Goal: Information Seeking & Learning: Learn about a topic

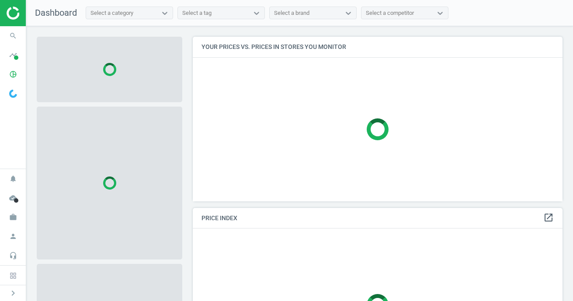
scroll to position [165, 370]
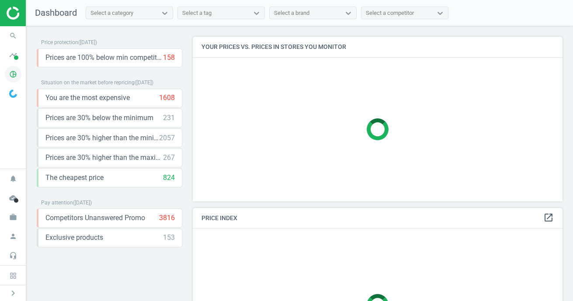
click at [11, 73] on icon "pie_chart_outlined" at bounding box center [13, 74] width 17 height 17
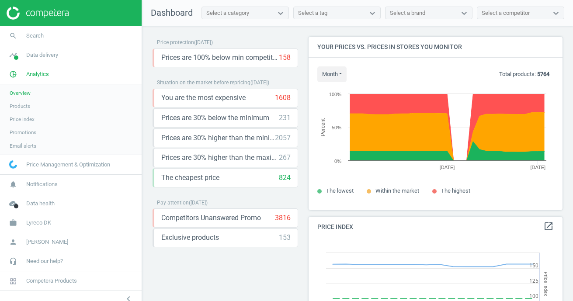
scroll to position [201, 254]
click at [26, 104] on span "Products" at bounding box center [20, 106] width 21 height 7
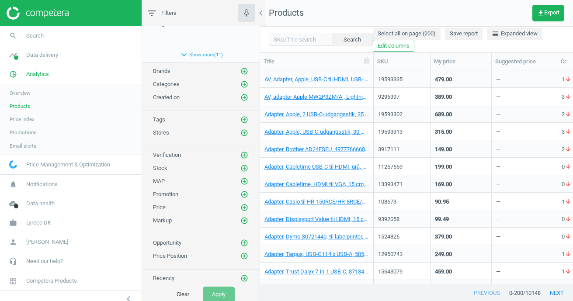
scroll to position [54, 0]
click at [246, 85] on icon "add_circle_outline" at bounding box center [244, 86] width 8 height 8
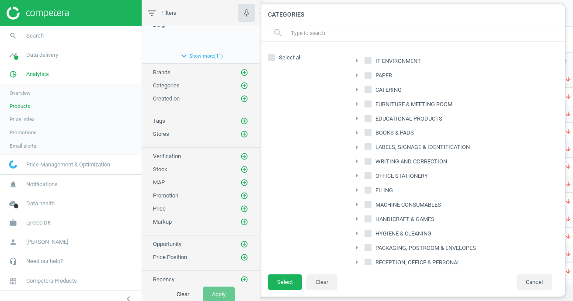
click at [350, 32] on input "text" at bounding box center [424, 33] width 268 height 14
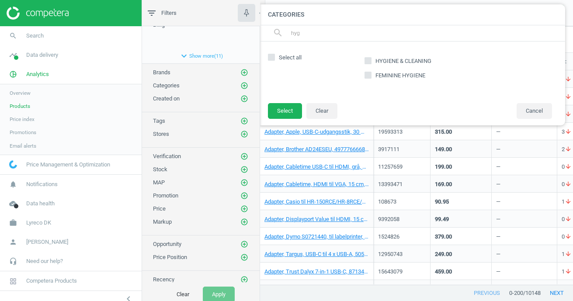
type input "hyg"
click at [370, 61] on icon at bounding box center [367, 60] width 7 height 7
click at [370, 61] on input "HYGIENE & CLEANING" at bounding box center [368, 61] width 6 height 6
checkbox input "true"
click at [287, 118] on button "Select" at bounding box center [285, 111] width 34 height 16
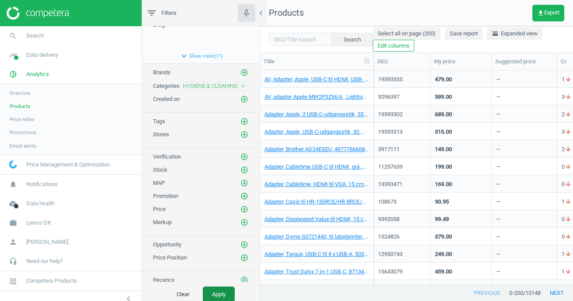
click at [218, 292] on button "Apply" at bounding box center [219, 295] width 32 height 16
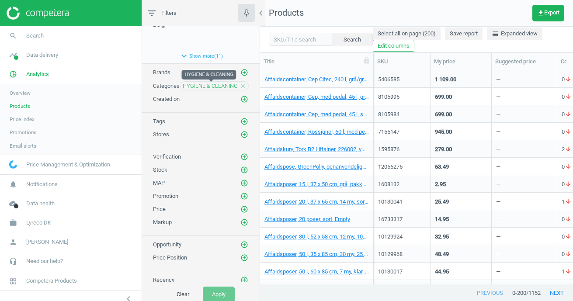
click at [208, 86] on span "HYGIENE & CLEANING" at bounding box center [210, 86] width 55 height 8
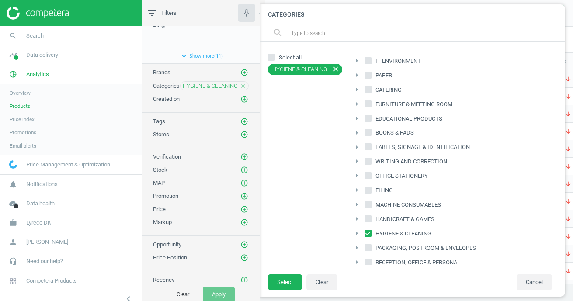
click at [378, 35] on input "text" at bounding box center [424, 33] width 268 height 14
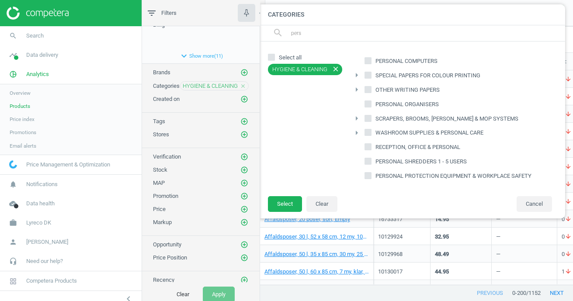
type input "pers"
click at [367, 176] on input "PERSONAL PROTECTION EQUIPMENT & WORKPLACE SAFETY" at bounding box center [368, 176] width 6 height 6
checkbox input "true"
click at [284, 204] on button "Select" at bounding box center [285, 204] width 34 height 16
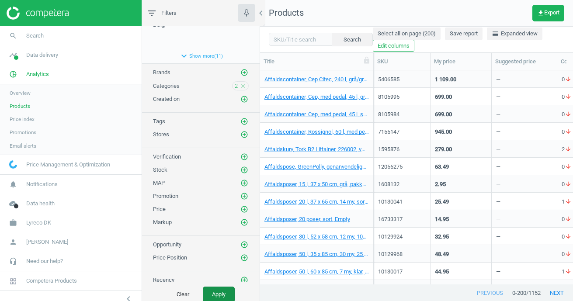
click at [222, 289] on button "Apply" at bounding box center [219, 295] width 32 height 16
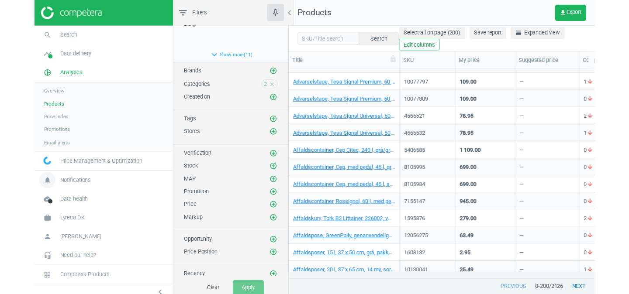
scroll to position [208, 369]
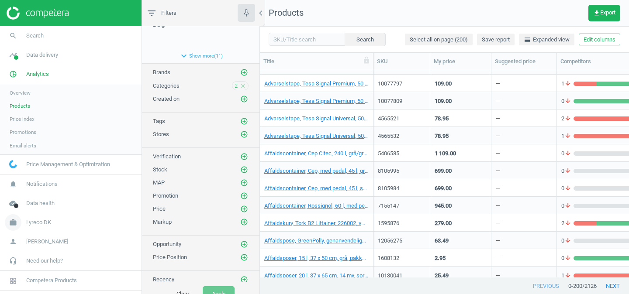
click at [47, 225] on span "Lyreco DK" at bounding box center [38, 223] width 25 height 8
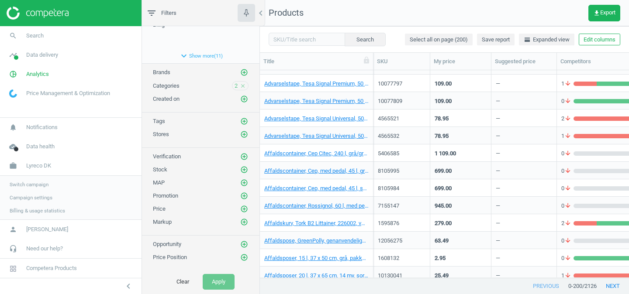
click at [43, 188] on span "Switch campaign" at bounding box center [29, 184] width 39 height 7
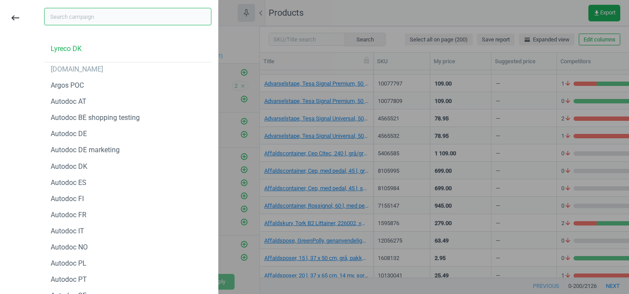
type input "в"
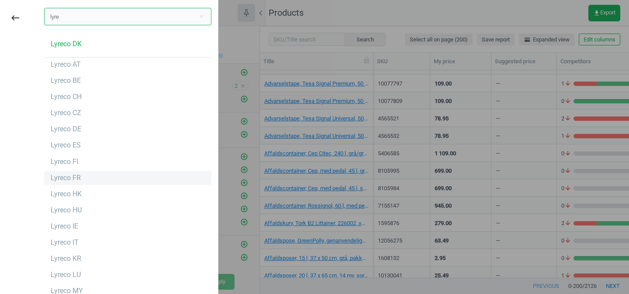
scroll to position [0, 0]
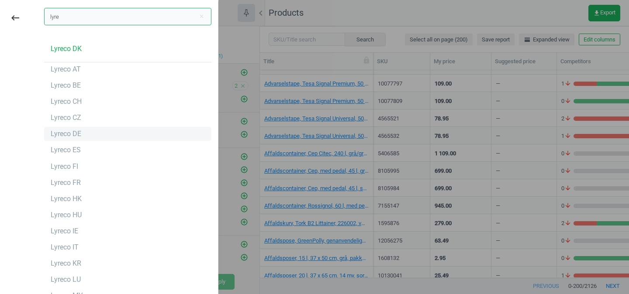
type input "lyre"
click at [83, 130] on div "Lyreco DE" at bounding box center [127, 134] width 167 height 14
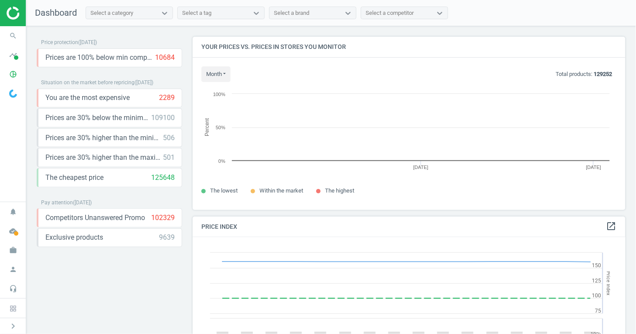
scroll to position [173, 433]
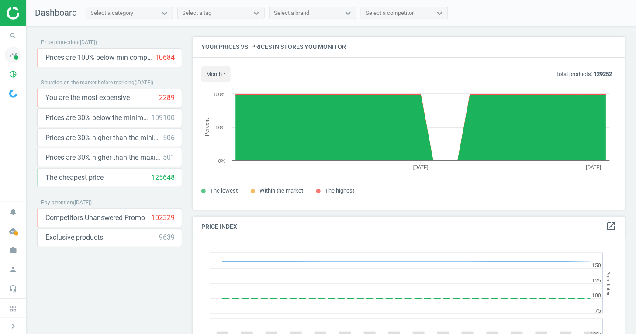
click at [17, 55] on icon "timeline" at bounding box center [13, 55] width 17 height 17
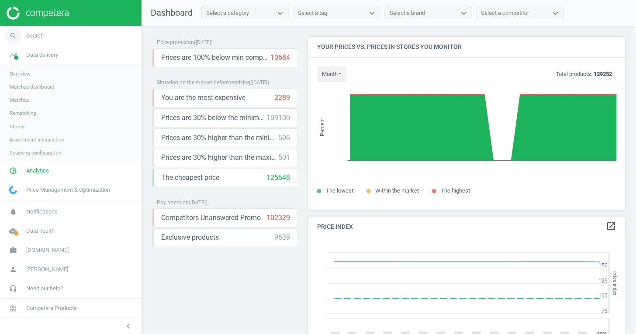
scroll to position [4, 4]
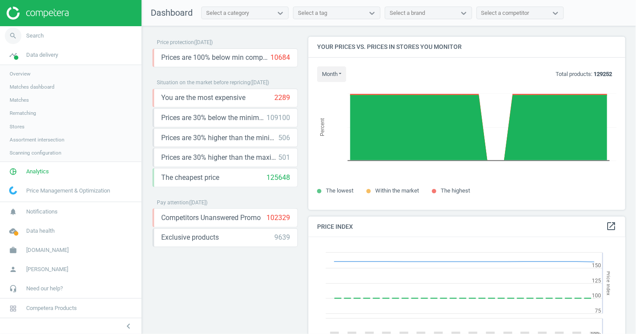
click at [12, 37] on icon "search" at bounding box center [13, 36] width 17 height 17
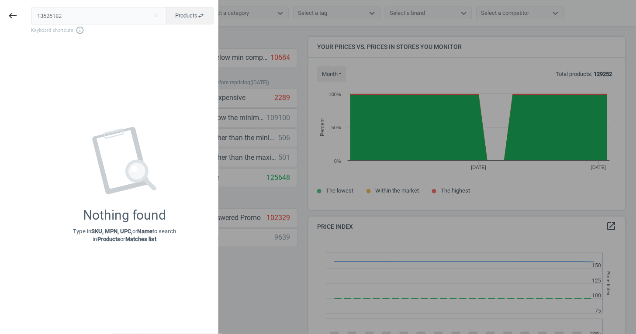
type input "13626182"
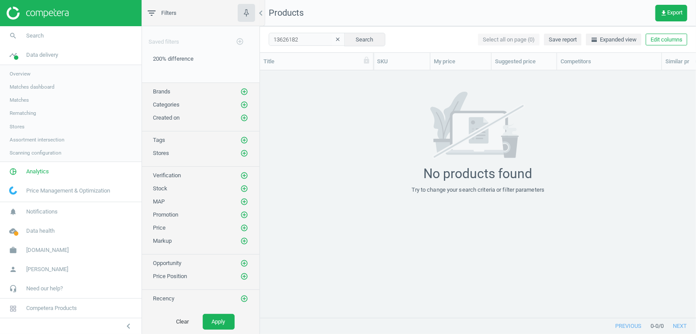
scroll to position [248, 436]
click at [38, 256] on link "work autodoc.de" at bounding box center [71, 250] width 142 height 19
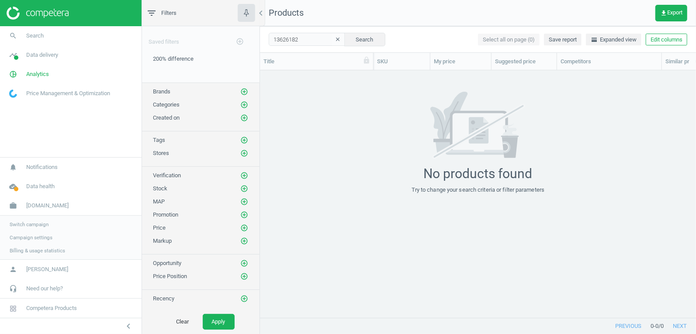
click at [38, 223] on span "Switch campaign" at bounding box center [29, 224] width 39 height 7
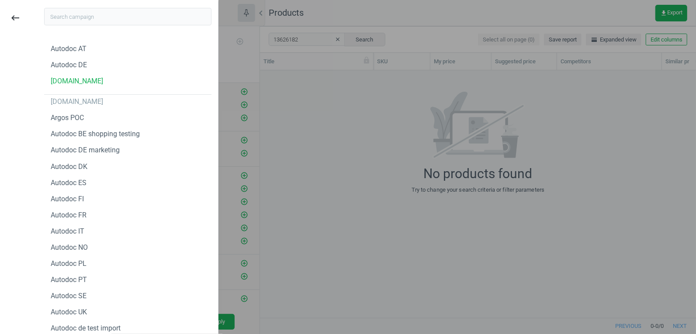
click at [318, 211] on div at bounding box center [348, 167] width 696 height 334
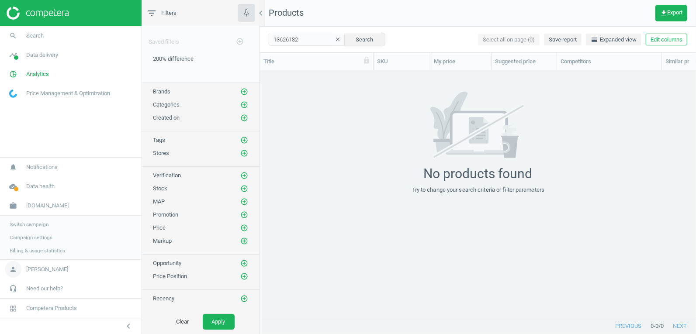
click at [52, 270] on span "[PERSON_NAME]" at bounding box center [47, 270] width 42 height 8
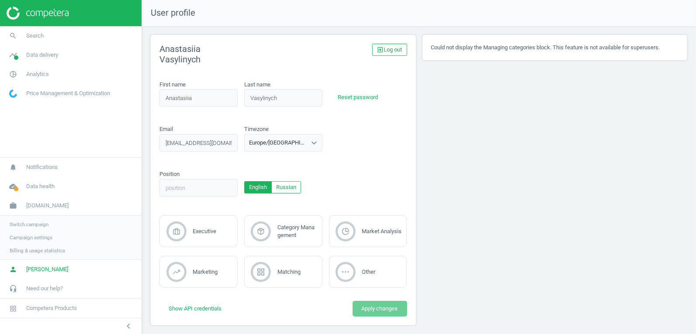
click at [32, 225] on span "Switch campaign" at bounding box center [29, 224] width 39 height 7
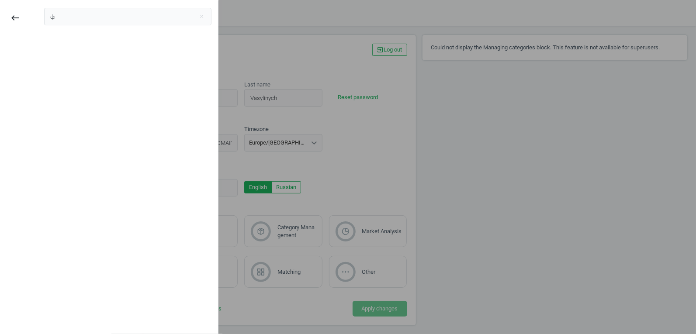
type input "ф"
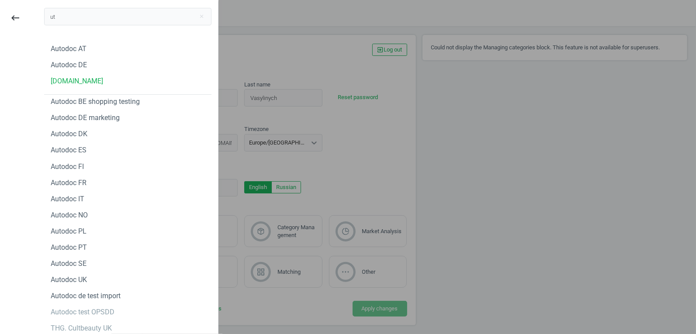
type input "u"
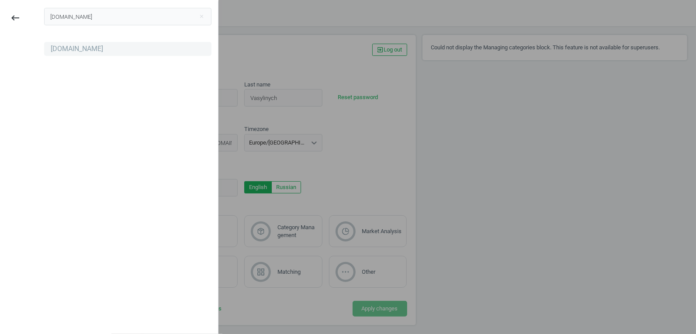
type input "autodoc.fr"
click at [75, 48] on div "autodoc.fr" at bounding box center [77, 49] width 52 height 10
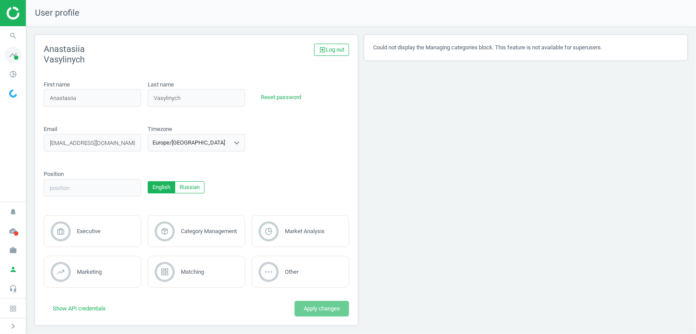
click at [16, 54] on icon "timeline" at bounding box center [13, 55] width 17 height 17
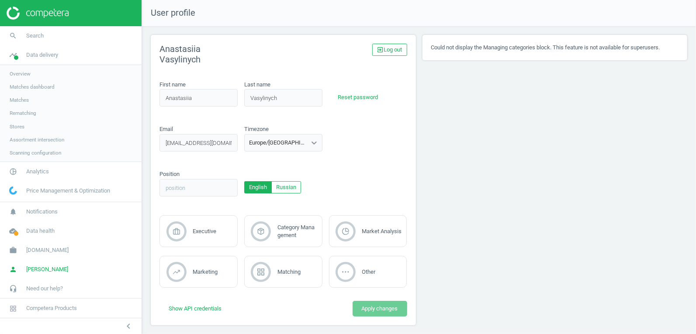
click at [17, 99] on span "Matches" at bounding box center [19, 100] width 19 height 7
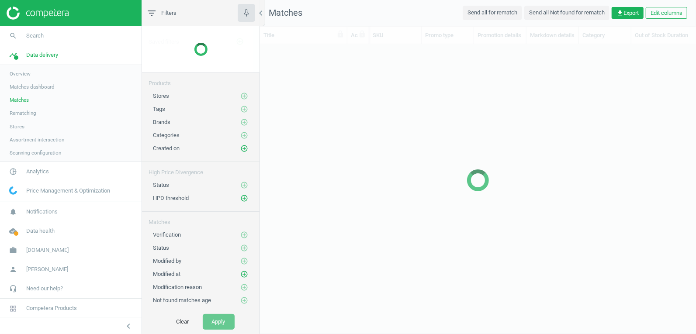
scroll to position [290, 436]
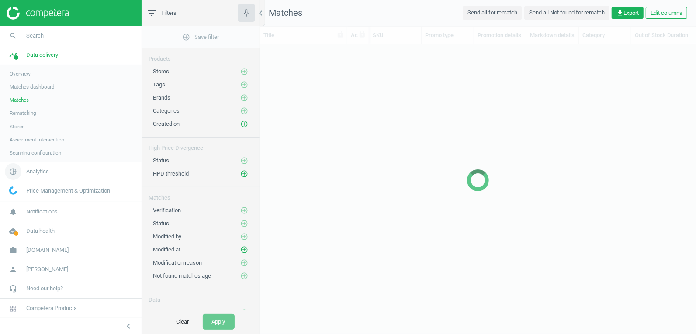
click at [33, 176] on link "pie_chart_outlined Analytics" at bounding box center [71, 171] width 142 height 19
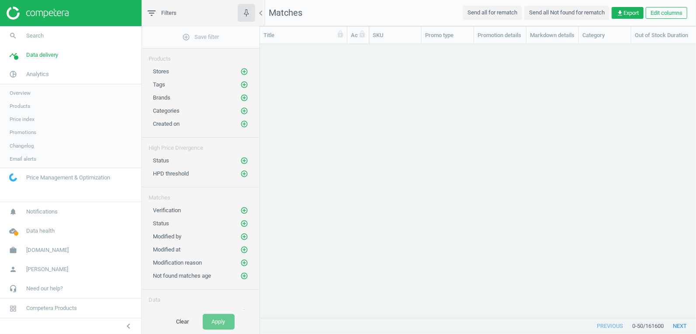
scroll to position [274, 436]
click at [23, 105] on span "Products" at bounding box center [20, 106] width 21 height 7
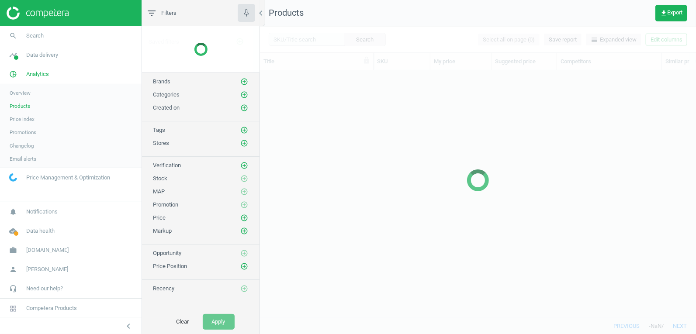
scroll to position [248, 436]
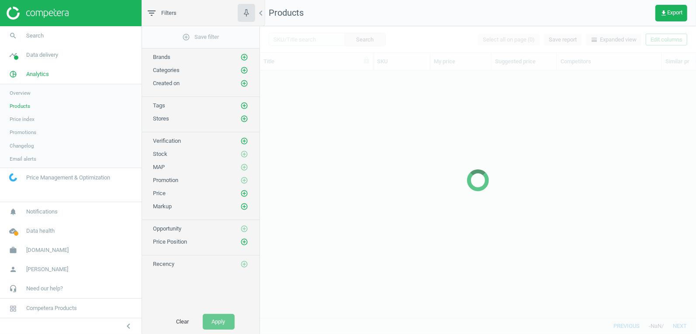
click at [21, 91] on span "Overview" at bounding box center [20, 93] width 21 height 7
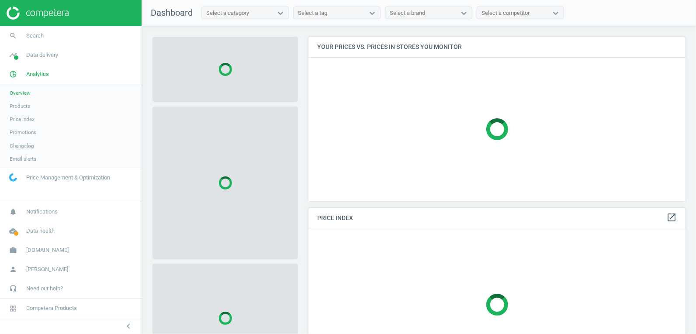
scroll to position [164, 377]
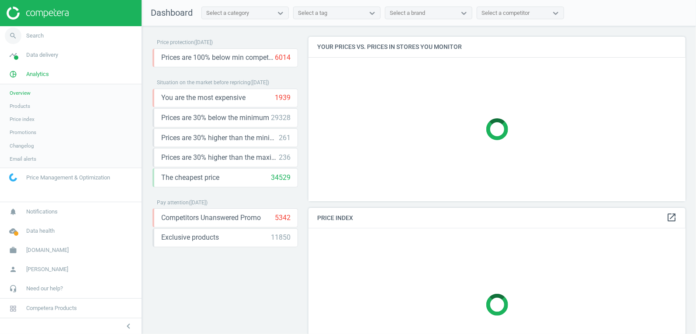
click at [13, 35] on icon "search" at bounding box center [13, 36] width 17 height 17
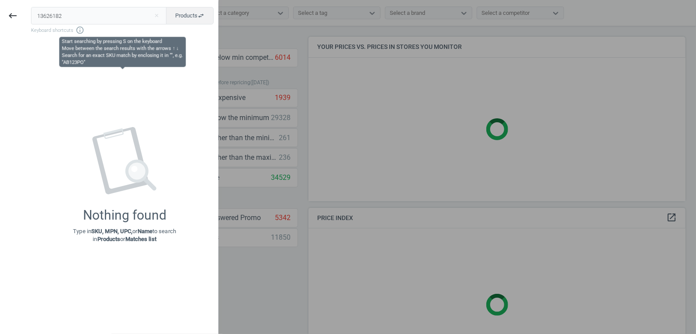
type input "13626182"
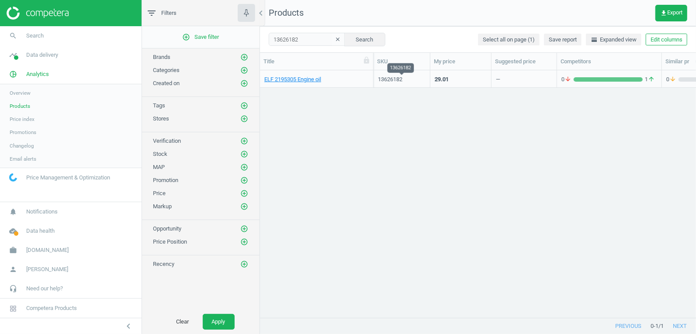
click at [384, 77] on div "13626182" at bounding box center [402, 80] width 48 height 8
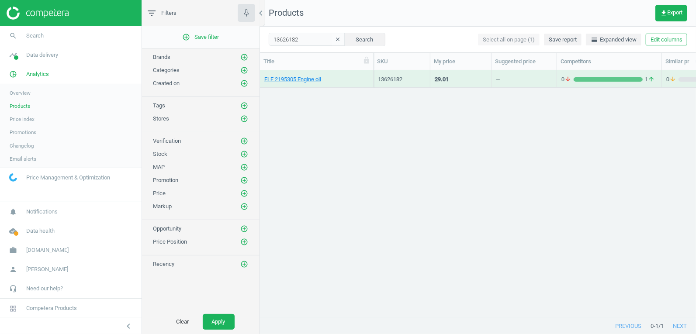
click at [384, 77] on div "13626182" at bounding box center [402, 80] width 48 height 8
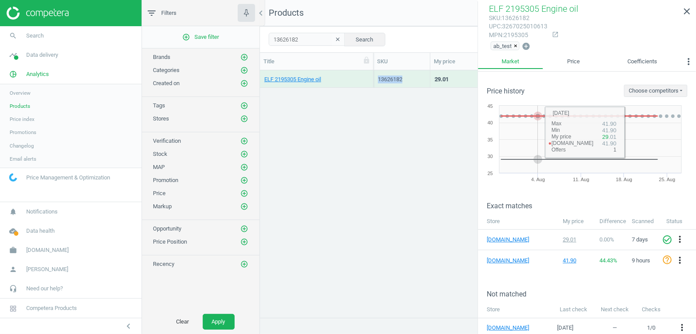
scroll to position [25, 0]
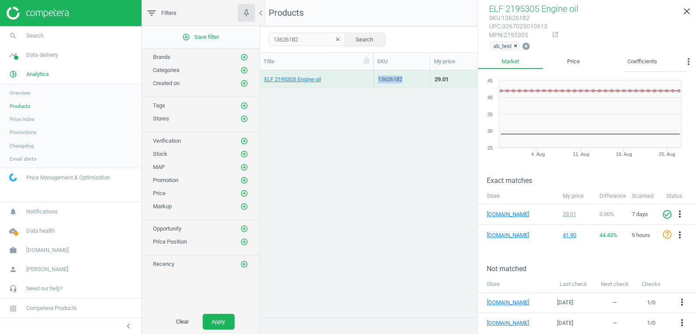
click at [452, 74] on div "29.01" at bounding box center [461, 78] width 52 height 15
click at [692, 9] on icon "close" at bounding box center [687, 11] width 10 height 10
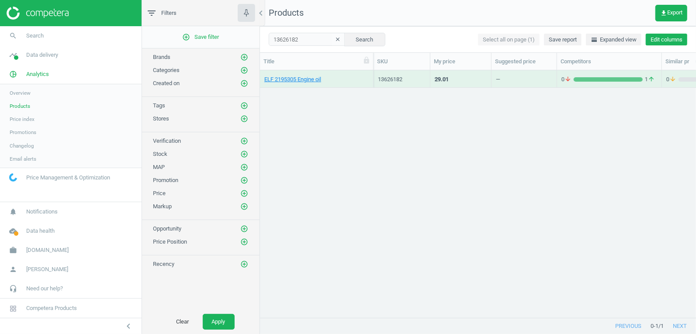
click at [663, 43] on button "Edit columns" at bounding box center [667, 40] width 42 height 12
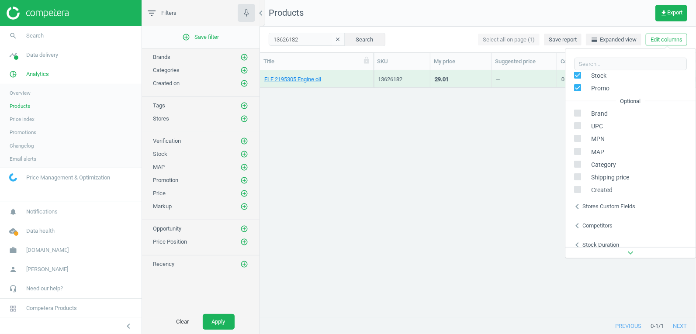
scroll to position [99, 0]
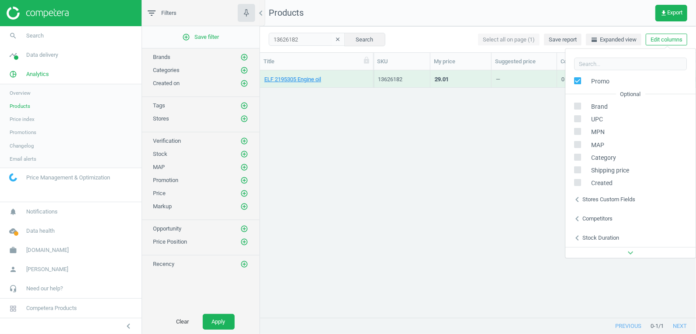
click at [600, 200] on div "Stores custom fields" at bounding box center [608, 200] width 53 height 8
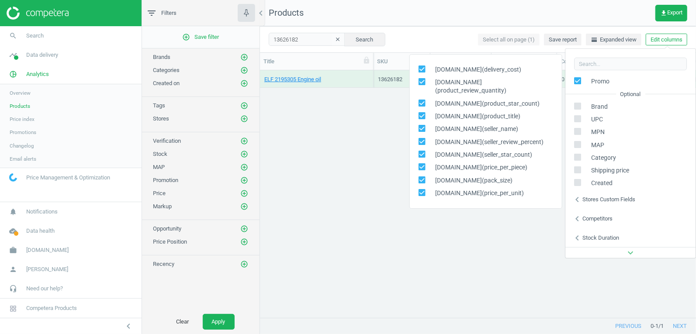
click at [434, 297] on div "ELF 2195305 Engine oil 13626182 29.01 — 0 arrow_downward 1 arrow_upward 0 arrow…" at bounding box center [478, 194] width 436 height 248
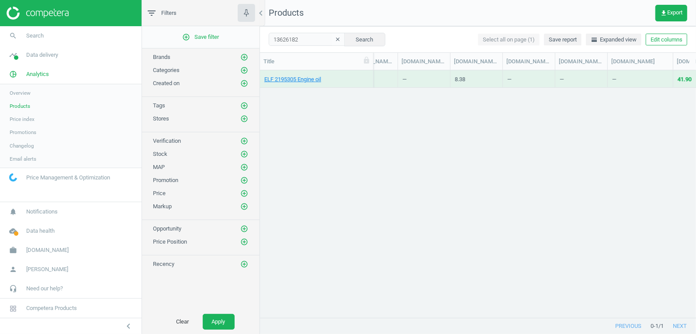
scroll to position [0, 799]
drag, startPoint x: 491, startPoint y: 60, endPoint x: 556, endPoint y: 64, distance: 64.8
click at [565, 64] on div at bounding box center [569, 61] width 9 height 17
click at [654, 37] on button "Edit columns" at bounding box center [667, 40] width 42 height 12
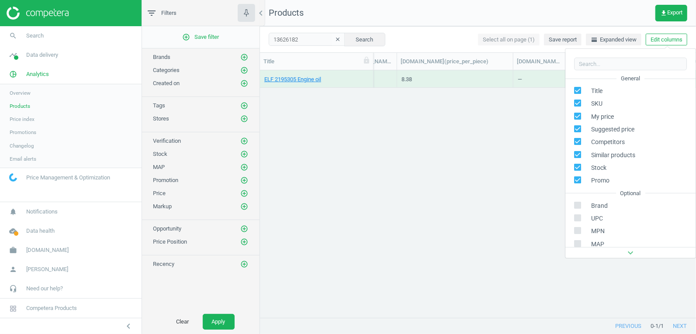
scroll to position [99, 0]
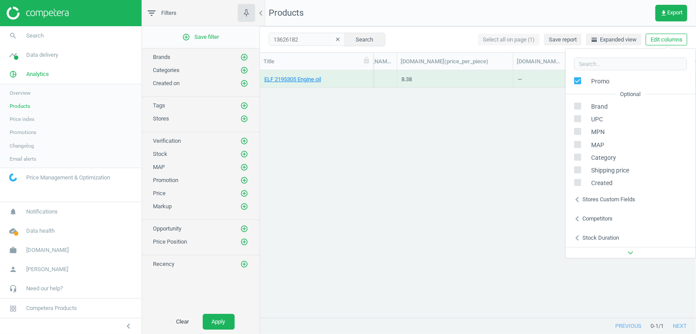
click at [592, 201] on div "Stores custom fields" at bounding box center [608, 200] width 53 height 8
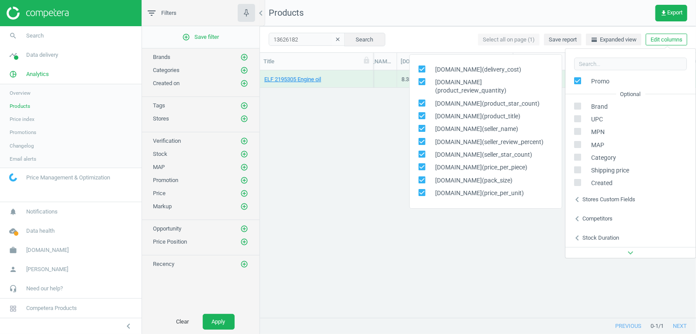
click at [490, 264] on div "ELF 2195305 Engine oil 13626182 29.01 — 0 arrow_downward 1 arrow_upward 0 arrow…" at bounding box center [478, 194] width 436 height 248
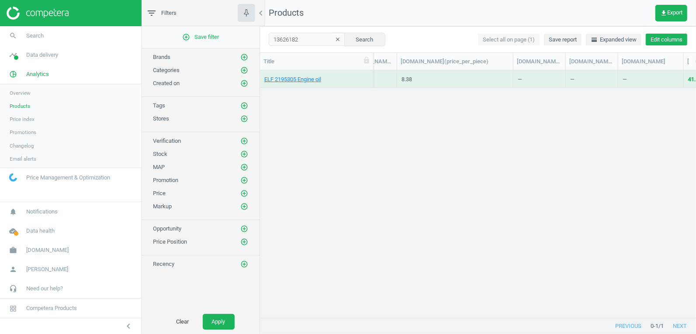
click at [666, 39] on button "Edit columns" at bounding box center [667, 40] width 42 height 12
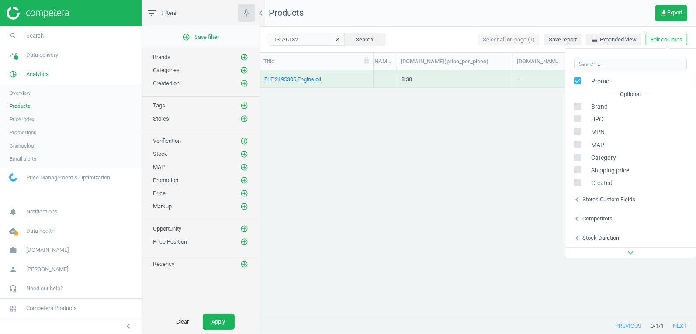
click at [594, 218] on div "Competitors" at bounding box center [597, 219] width 30 height 8
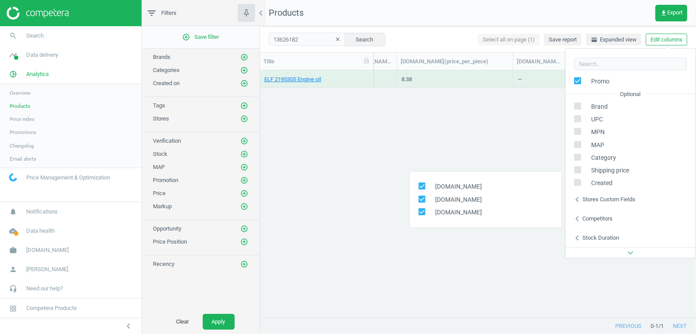
click at [594, 218] on div "Competitors" at bounding box center [597, 219] width 30 height 8
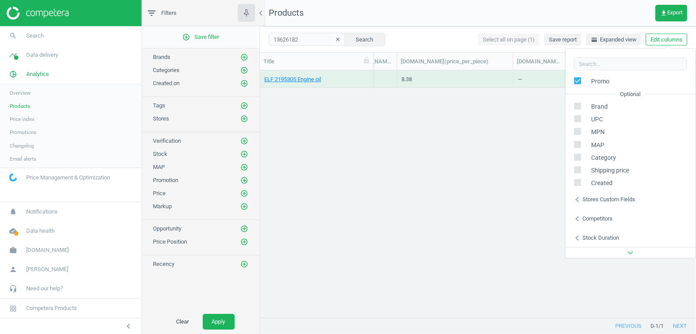
click at [600, 200] on div "Stores custom fields" at bounding box center [608, 200] width 53 height 8
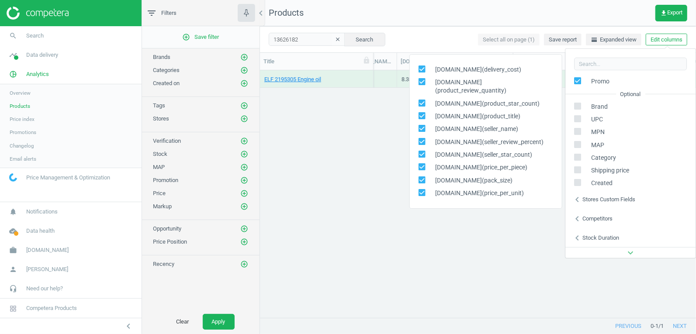
click at [600, 200] on div "Stores custom fields" at bounding box center [608, 200] width 53 height 8
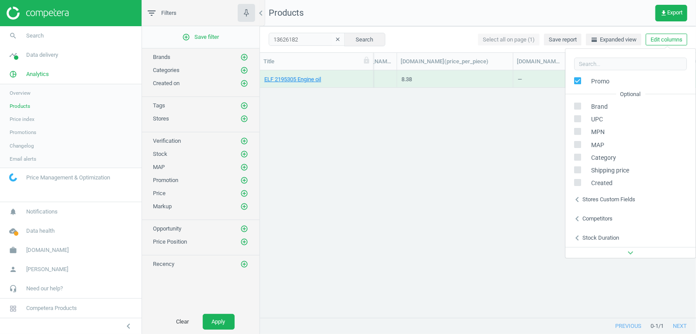
click at [600, 238] on div "Stock duration" at bounding box center [600, 238] width 37 height 8
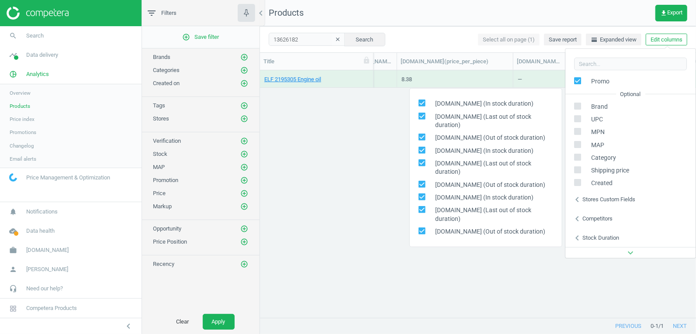
click at [630, 250] on icon "expand_more" at bounding box center [630, 253] width 10 height 10
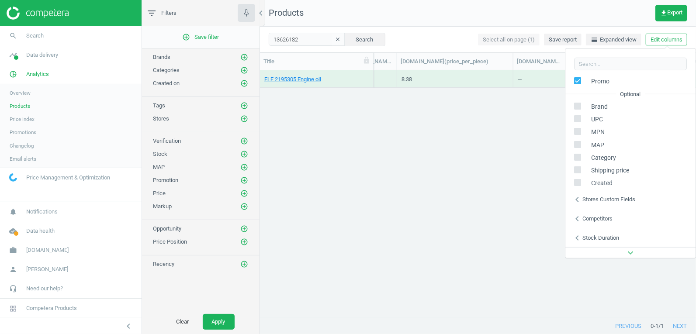
click at [599, 201] on div "Stores custom fields" at bounding box center [608, 200] width 53 height 8
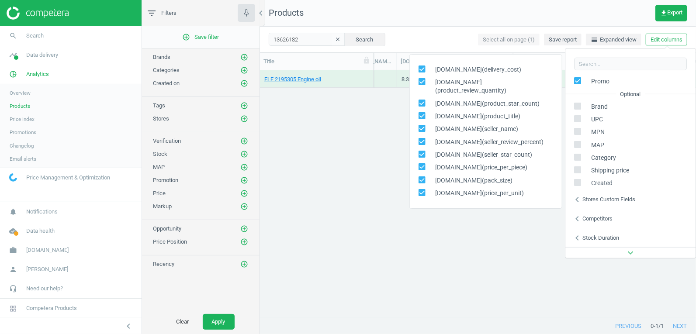
click at [422, 73] on icon at bounding box center [421, 69] width 7 height 7
click at [422, 72] on input "checkbox" at bounding box center [422, 69] width 6 height 6
checkbox input "false"
click at [422, 85] on input "checkbox" at bounding box center [422, 82] width 6 height 6
checkbox input "false"
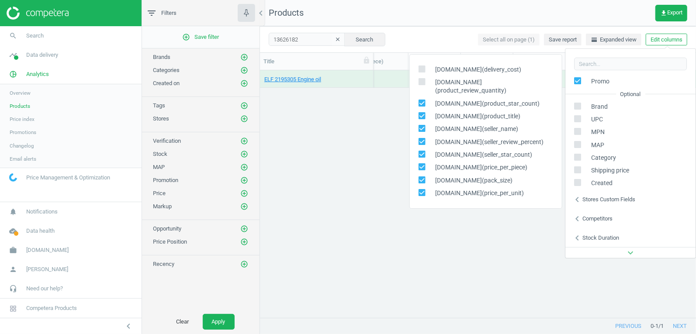
click at [420, 105] on input "checkbox" at bounding box center [422, 103] width 6 height 6
checkbox input "false"
click at [423, 115] on input "checkbox" at bounding box center [422, 116] width 6 height 6
checkbox input "false"
click at [423, 127] on input "checkbox" at bounding box center [422, 129] width 6 height 6
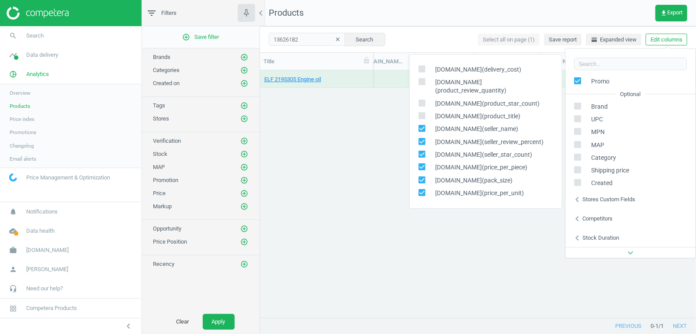
checkbox input "false"
click at [422, 139] on input "checkbox" at bounding box center [422, 141] width 6 height 6
checkbox input "false"
click at [422, 152] on input "checkbox" at bounding box center [422, 155] width 6 height 6
checkbox input "false"
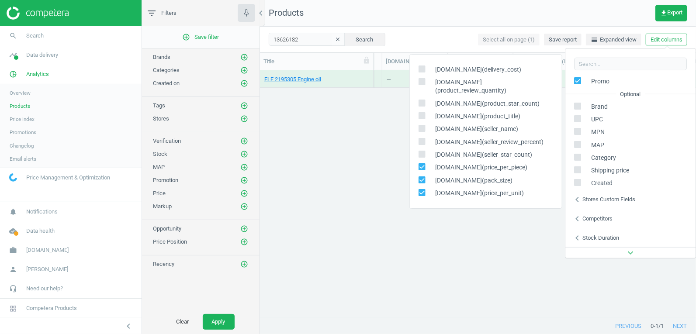
click at [419, 179] on input "checkbox" at bounding box center [422, 180] width 6 height 6
checkbox input "false"
click at [419, 196] on span at bounding box center [421, 194] width 7 height 7
click at [419, 195] on input "checkbox" at bounding box center [422, 193] width 6 height 6
checkbox input "false"
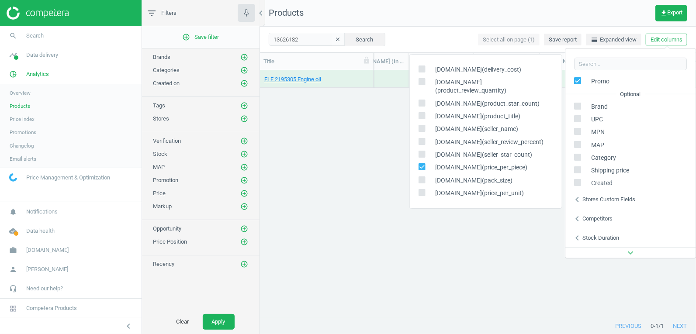
click at [441, 251] on div "ELF 2195305 Engine oil 13626182 29.01 — 0 arrow_downward 1 arrow_upward 0 arrow…" at bounding box center [478, 194] width 436 height 248
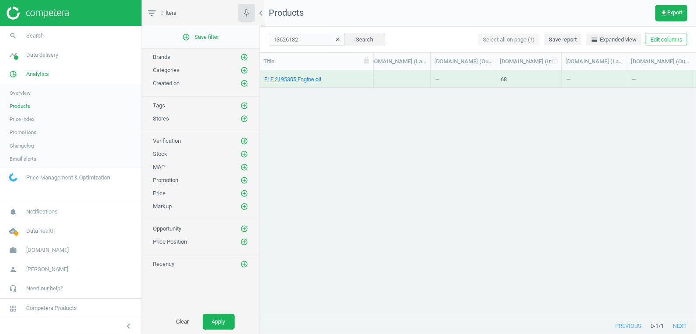
scroll to position [0, 920]
click at [675, 38] on button "Edit columns" at bounding box center [667, 40] width 42 height 12
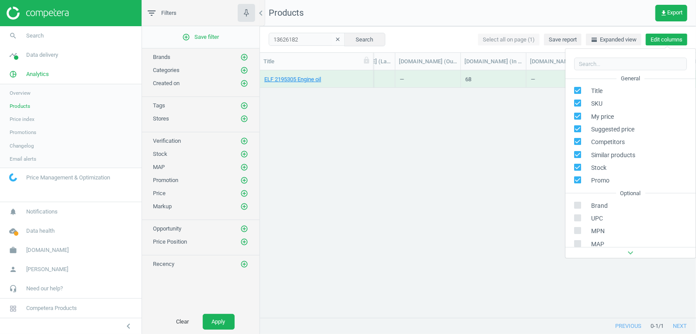
click at [675, 38] on button "Edit columns" at bounding box center [667, 40] width 42 height 12
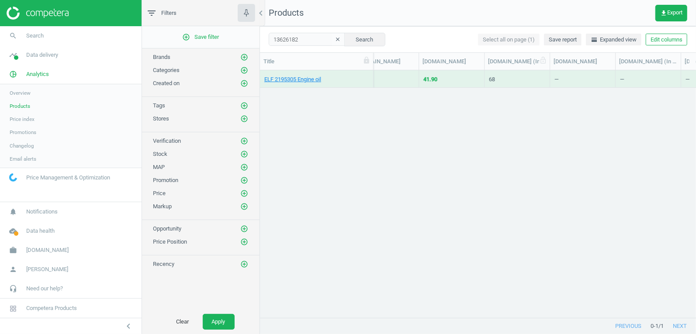
scroll to position [0, 647]
drag, startPoint x: 537, startPoint y: 59, endPoint x: 611, endPoint y: 59, distance: 74.7
click at [570, 59] on div at bounding box center [565, 61] width 9 height 17
drag, startPoint x: 388, startPoint y: 62, endPoint x: 274, endPoint y: 50, distance: 115.5
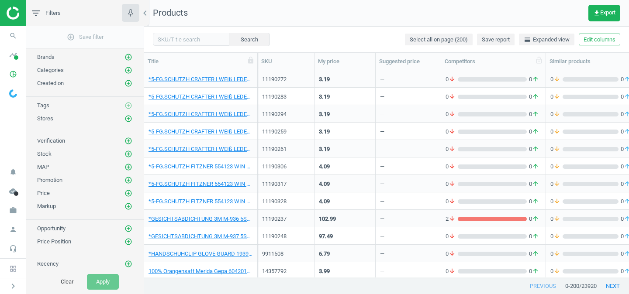
scroll to position [55, 0]
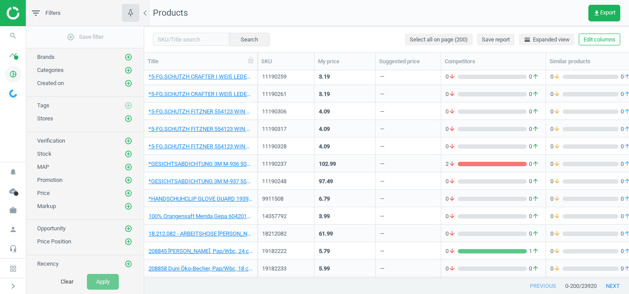
click at [18, 73] on icon "pie_chart_outlined" at bounding box center [13, 74] width 17 height 17
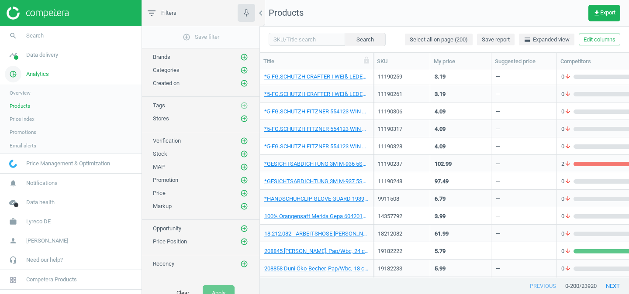
scroll to position [0, 0]
click at [43, 55] on span "Data delivery" at bounding box center [42, 55] width 32 height 8
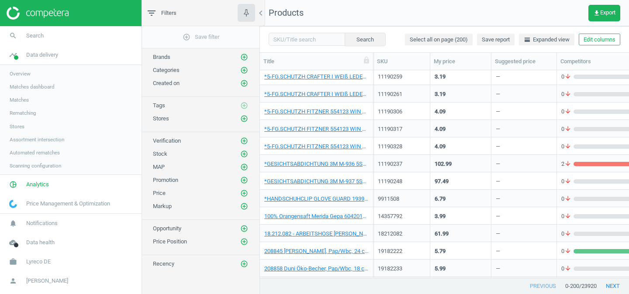
click at [19, 126] on span "Stores" at bounding box center [17, 126] width 15 height 7
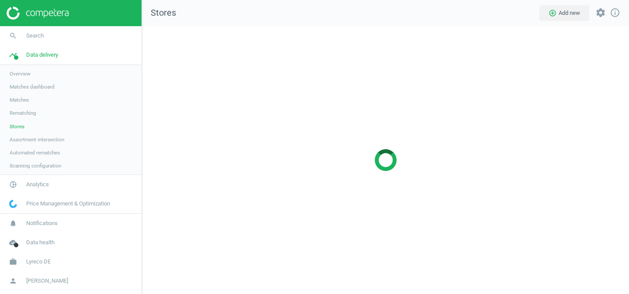
scroll to position [269, 488]
